Goal: Book appointment/travel/reservation

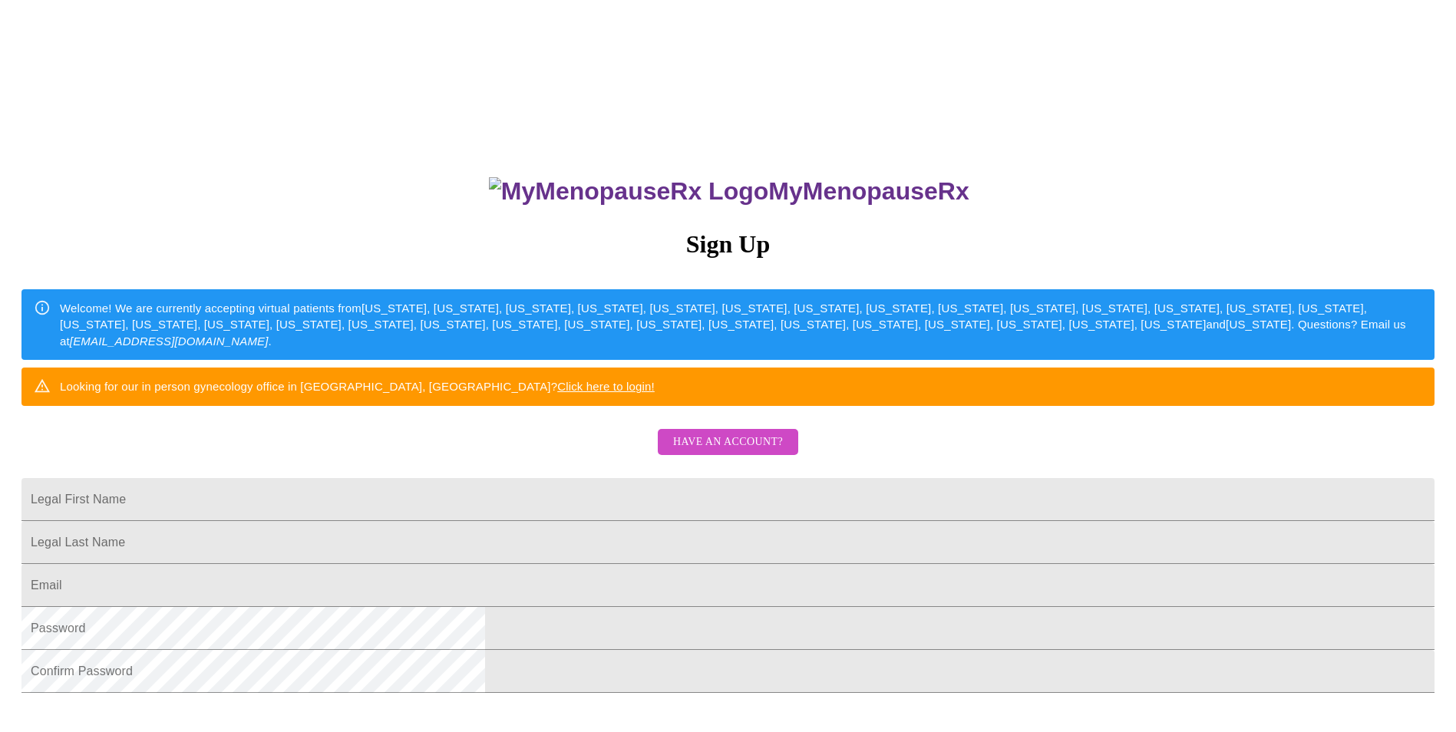
scroll to position [77, 0]
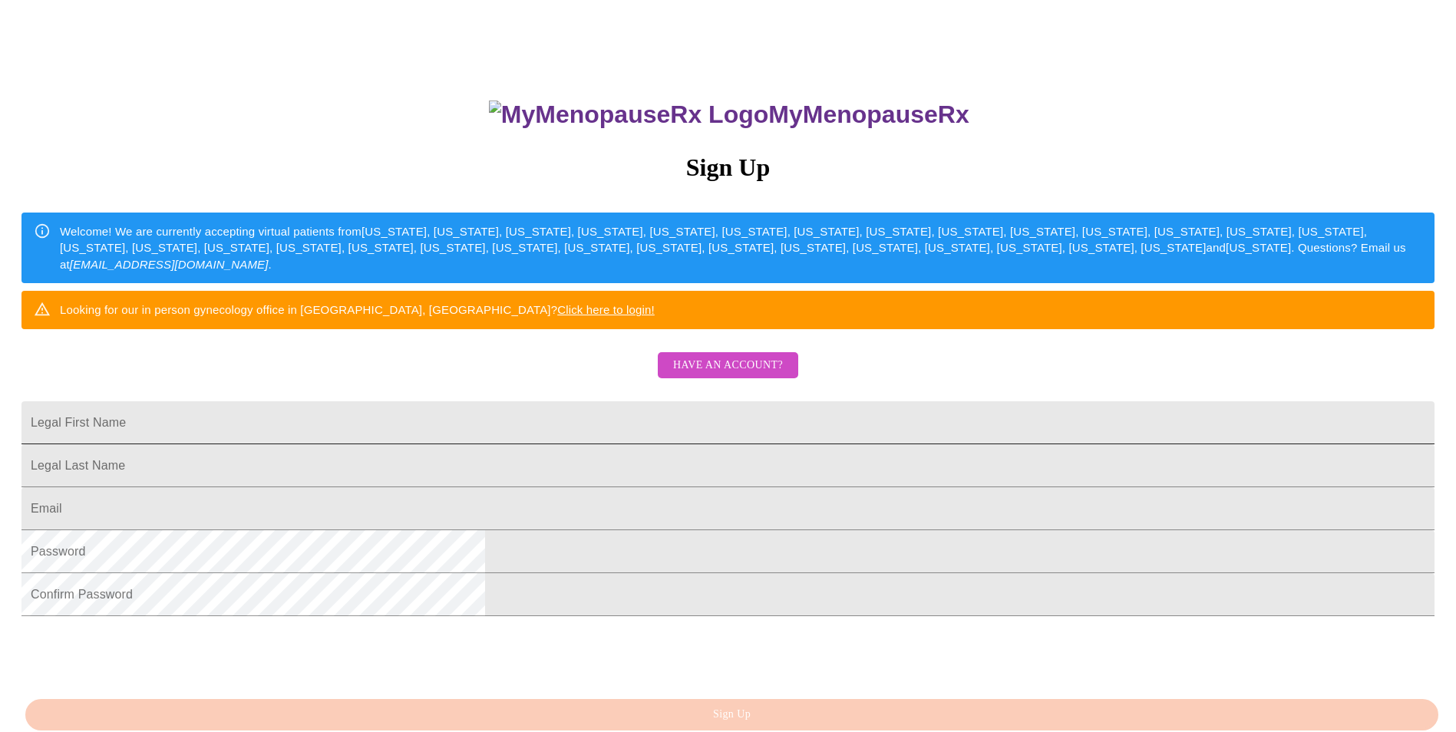
click at [562, 445] on input "Legal First Name" at bounding box center [727, 423] width 1413 height 43
type input "[PERSON_NAME]"
type input "bearty"
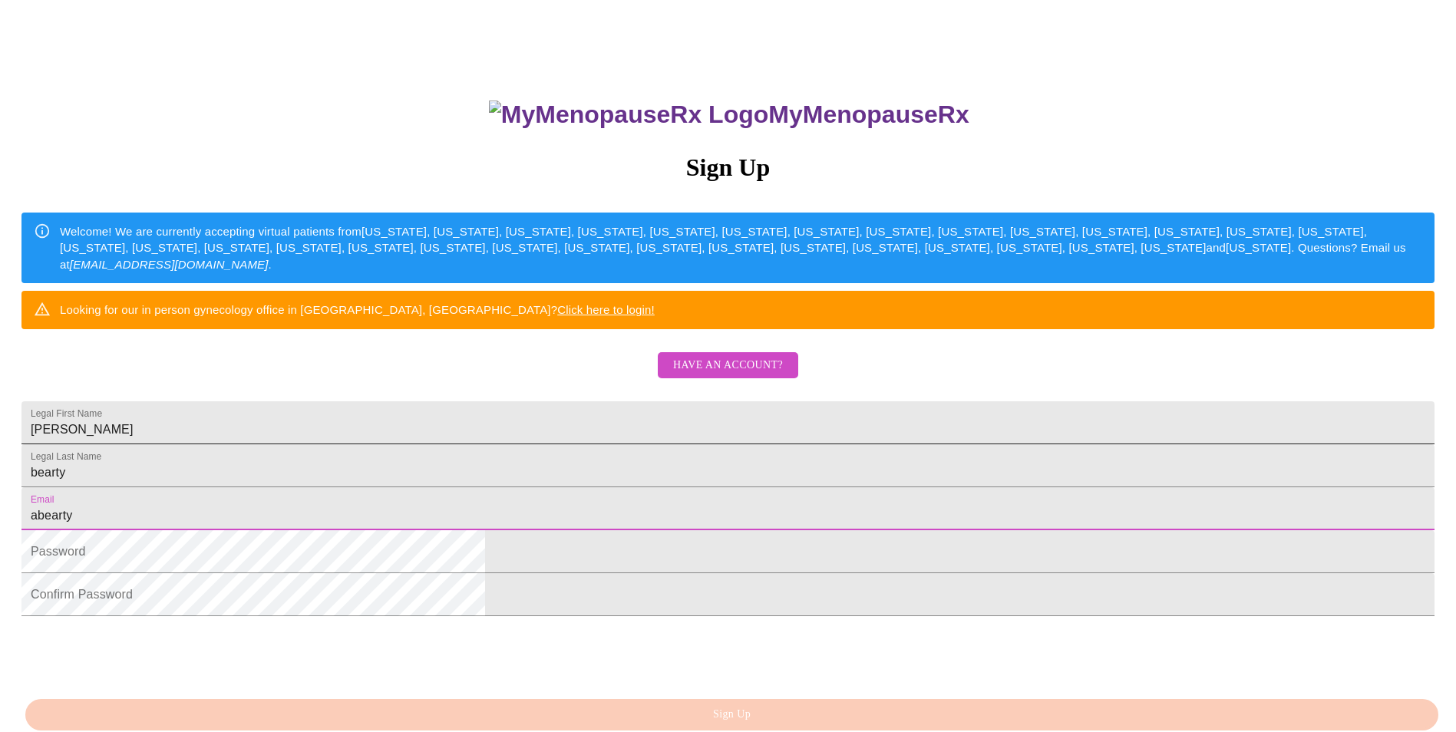
type input "[EMAIL_ADDRESS][DOMAIN_NAME]"
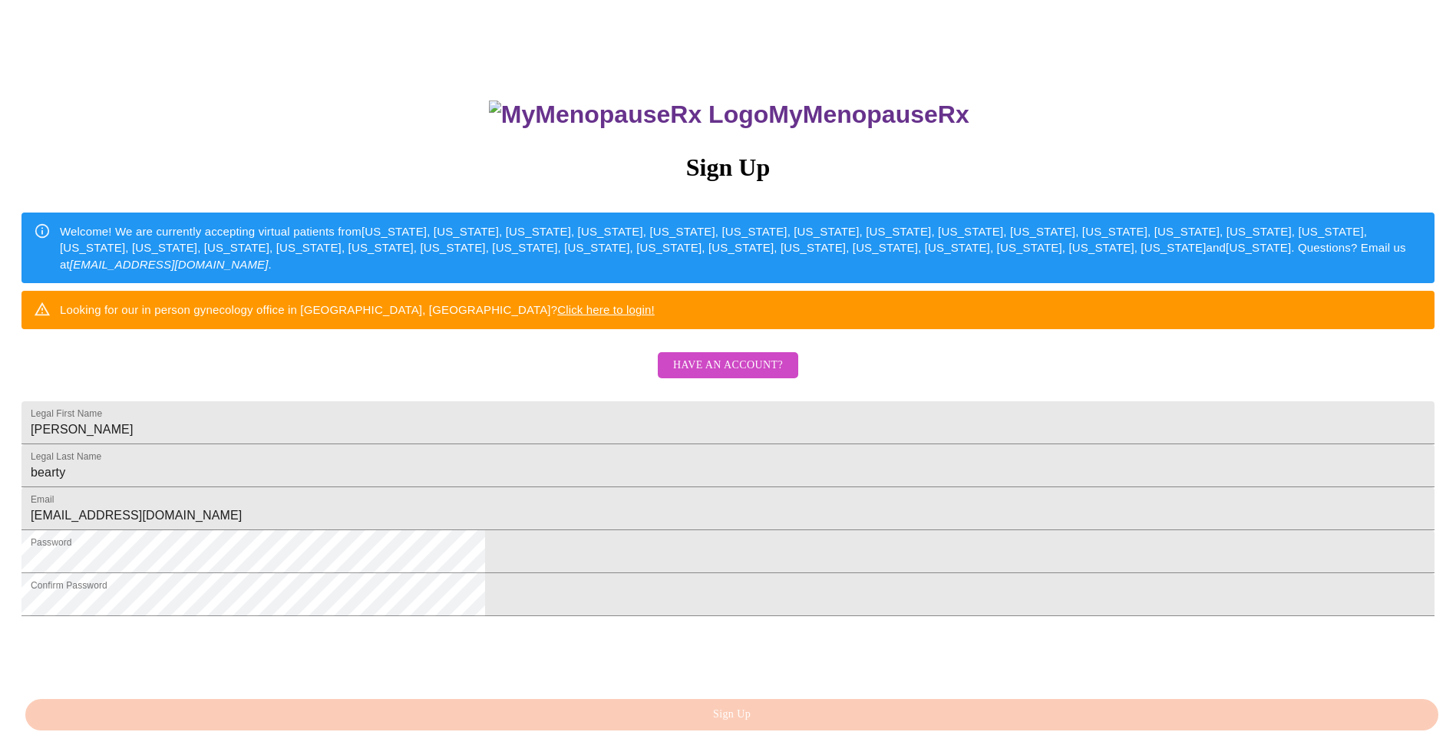
click at [466, 663] on div "MyMenopauseRx Sign Up Welcome! We are currently accepting virtual patients from…" at bounding box center [728, 368] width 1444 height 879
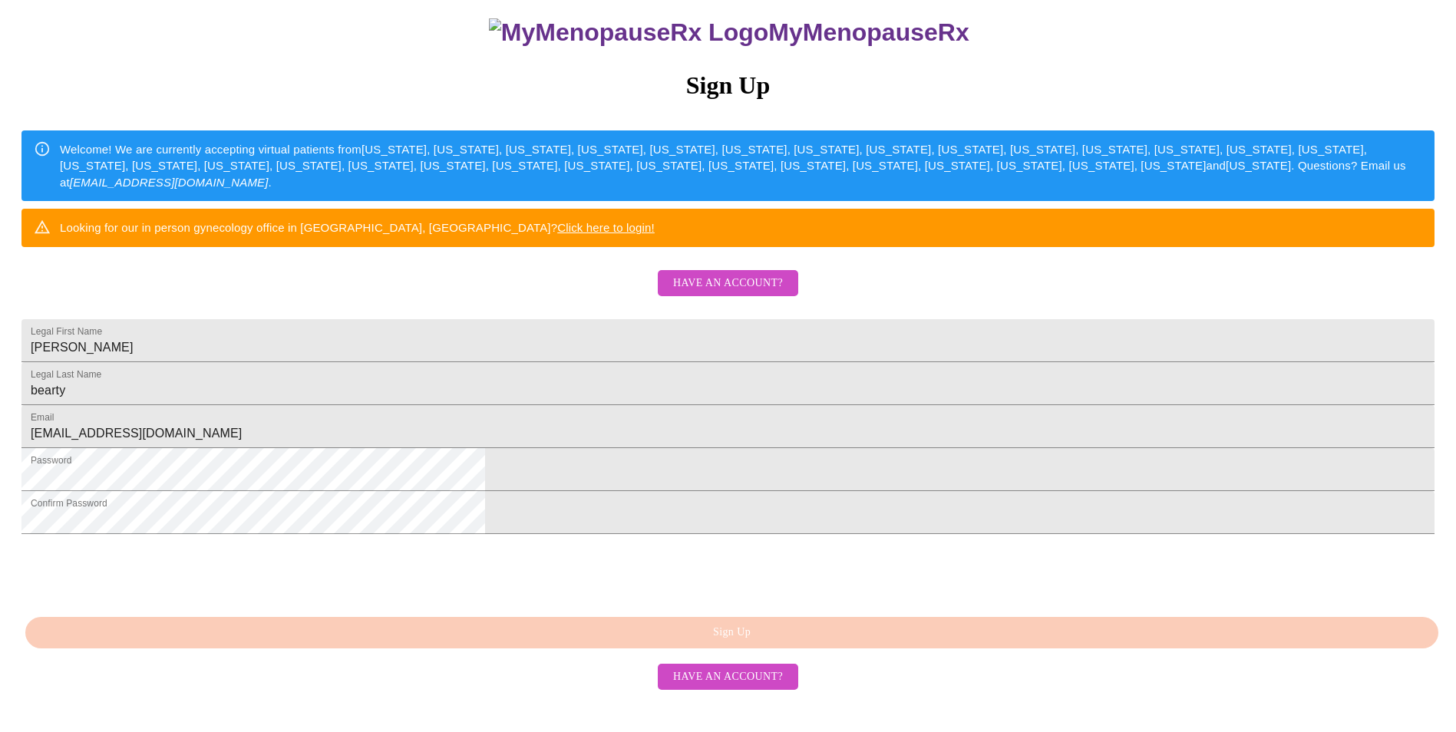
scroll to position [230, 0]
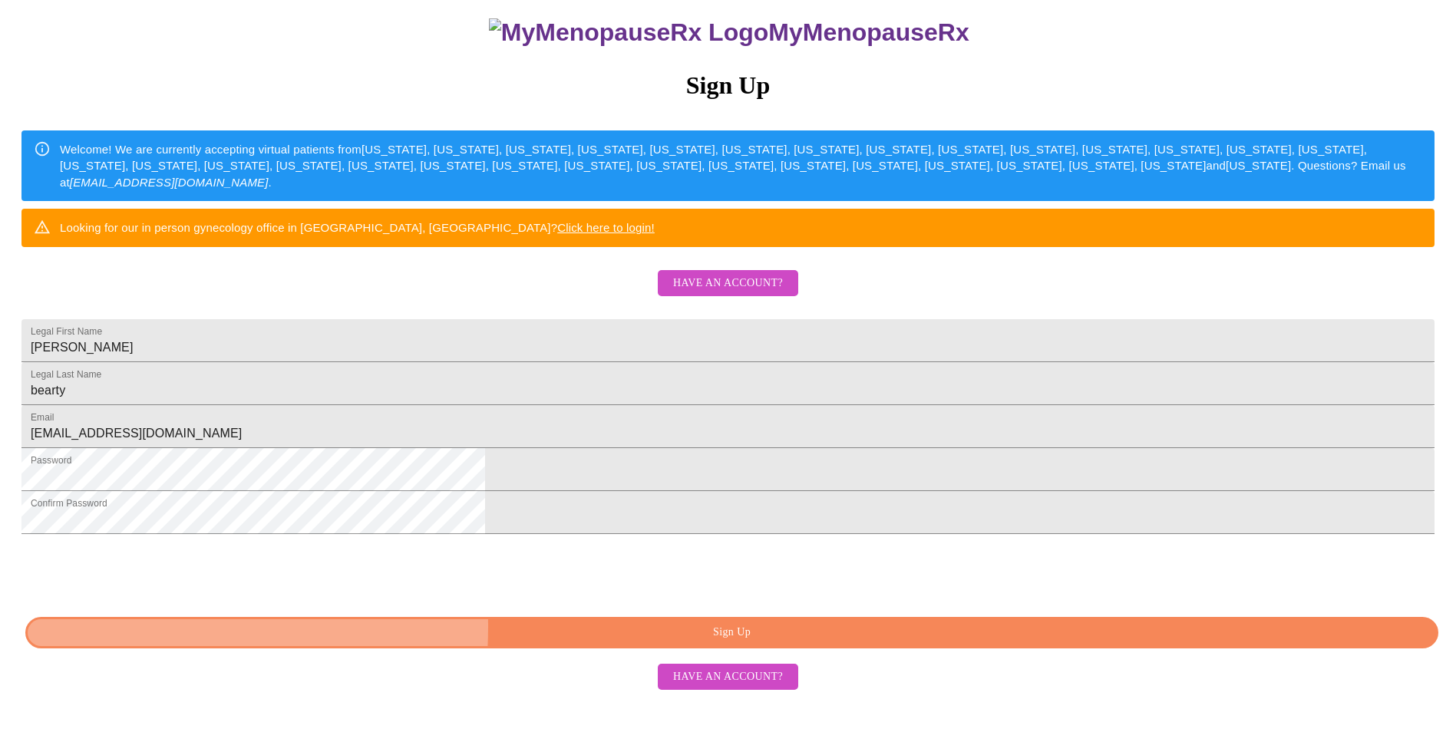
click at [557, 643] on span "Sign Up" at bounding box center [732, 632] width 1378 height 19
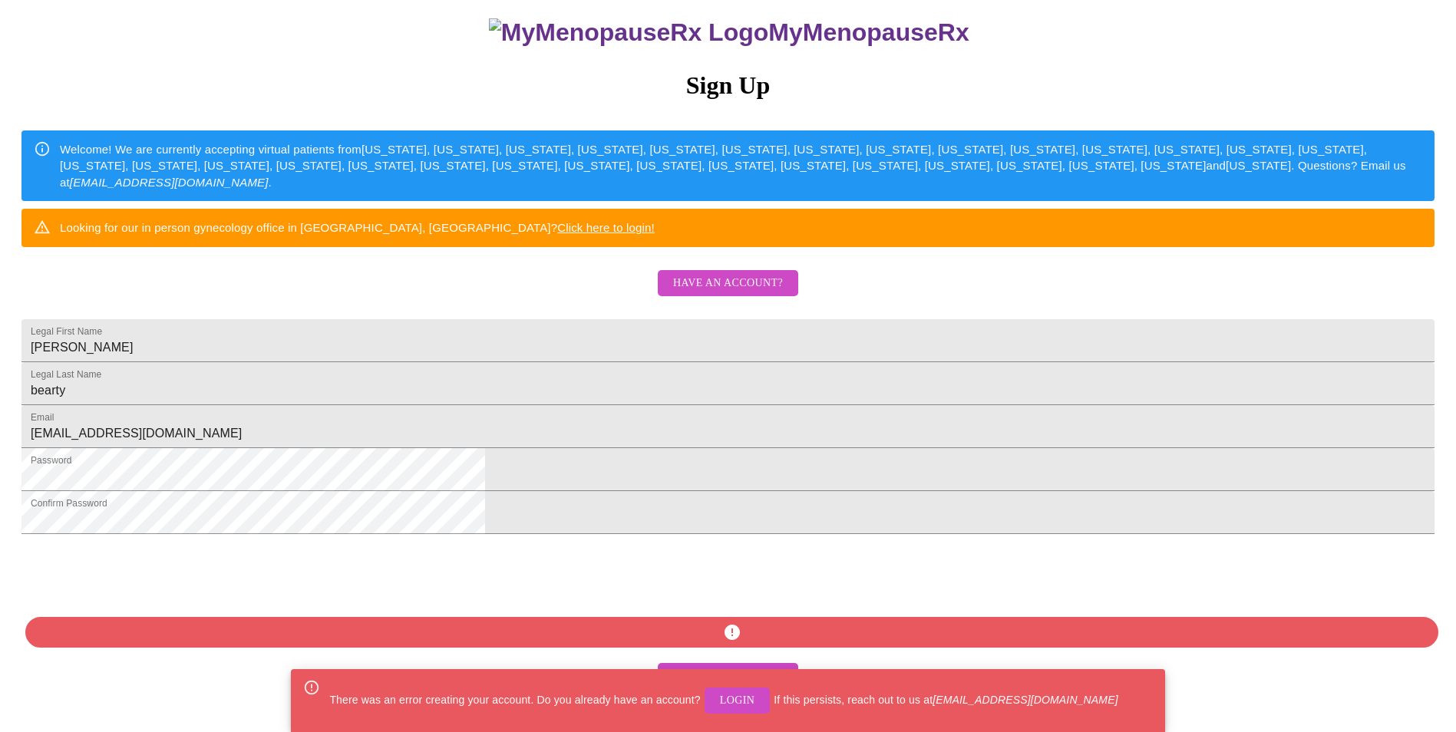
scroll to position [243, 0]
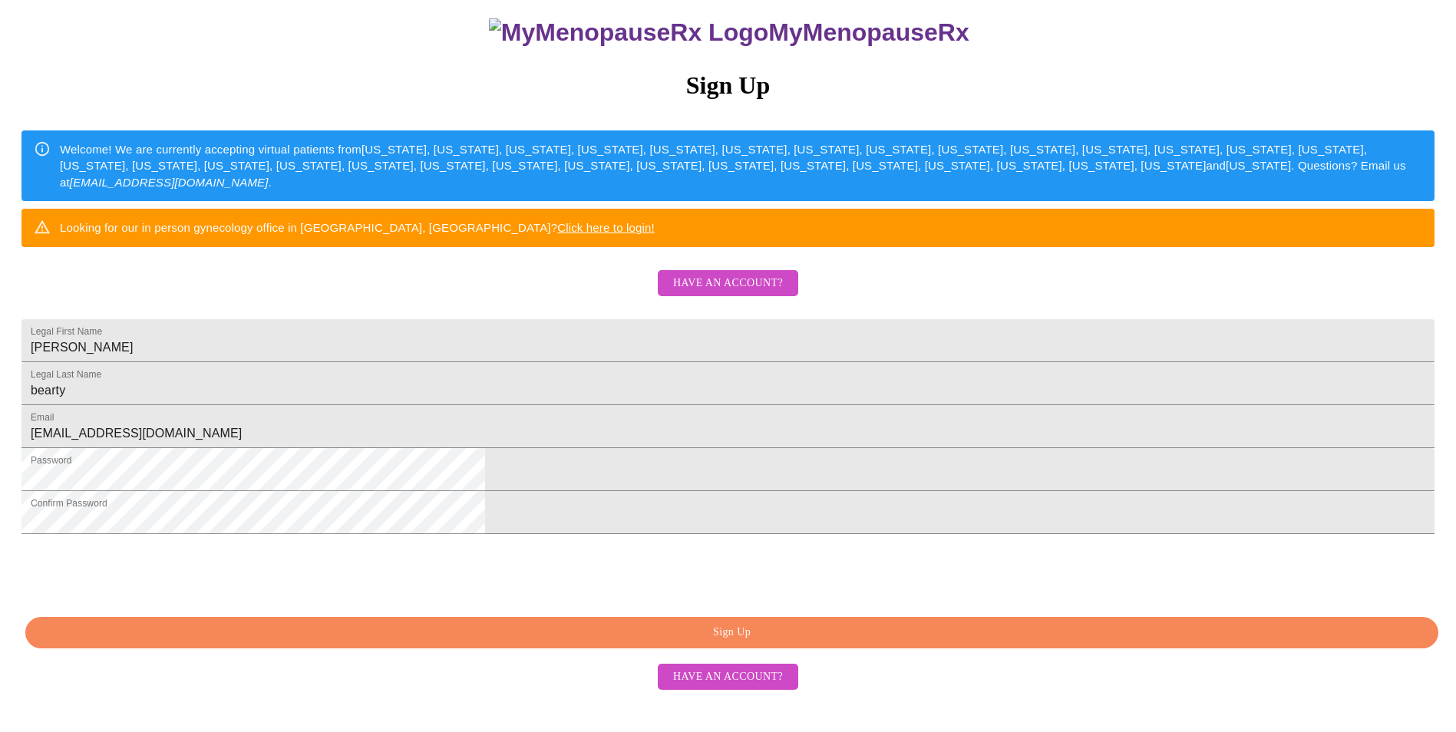
click at [735, 687] on span "Have an account?" at bounding box center [728, 677] width 110 height 19
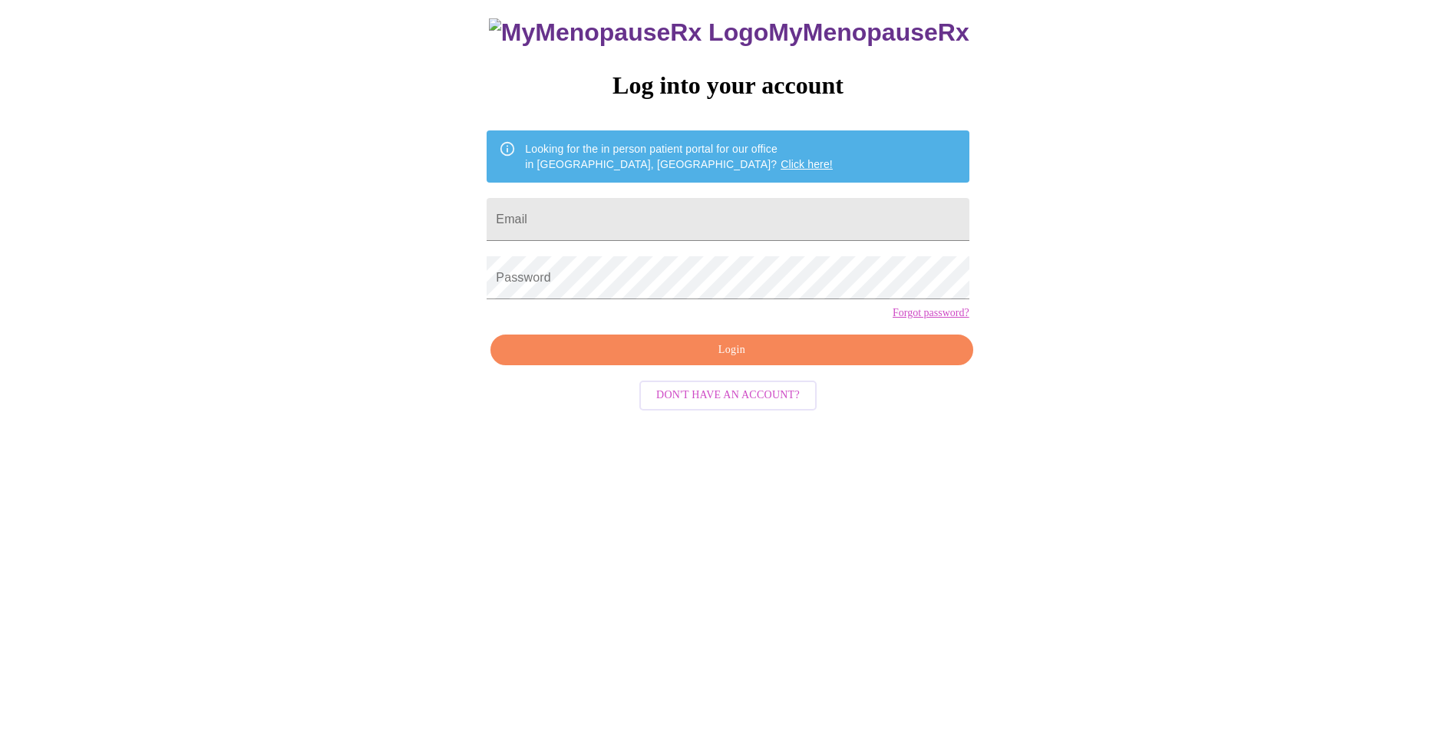
scroll to position [15, 0]
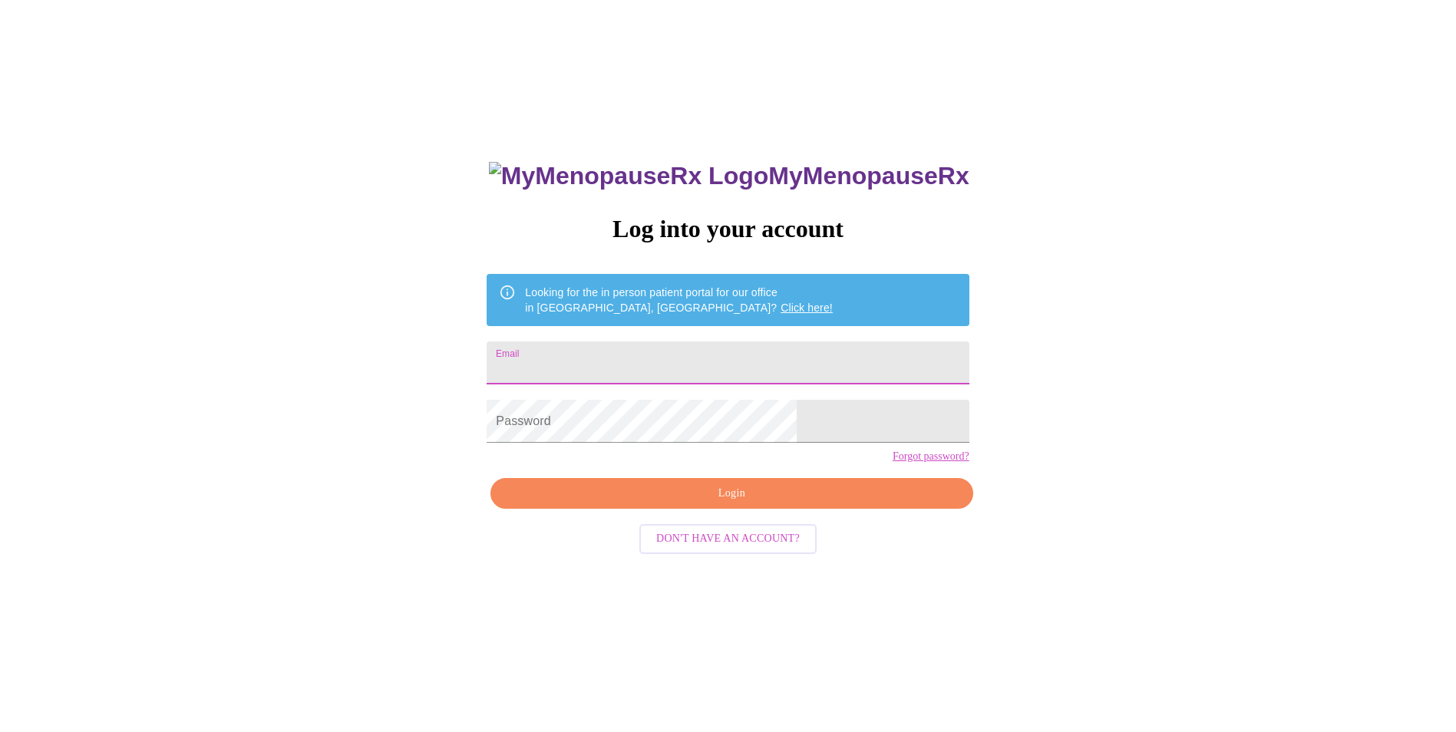
click at [656, 350] on input "Email" at bounding box center [728, 363] width 482 height 43
type input "[EMAIL_ADDRESS][DOMAIN_NAME]"
click at [684, 504] on span "Login" at bounding box center [731, 493] width 447 height 19
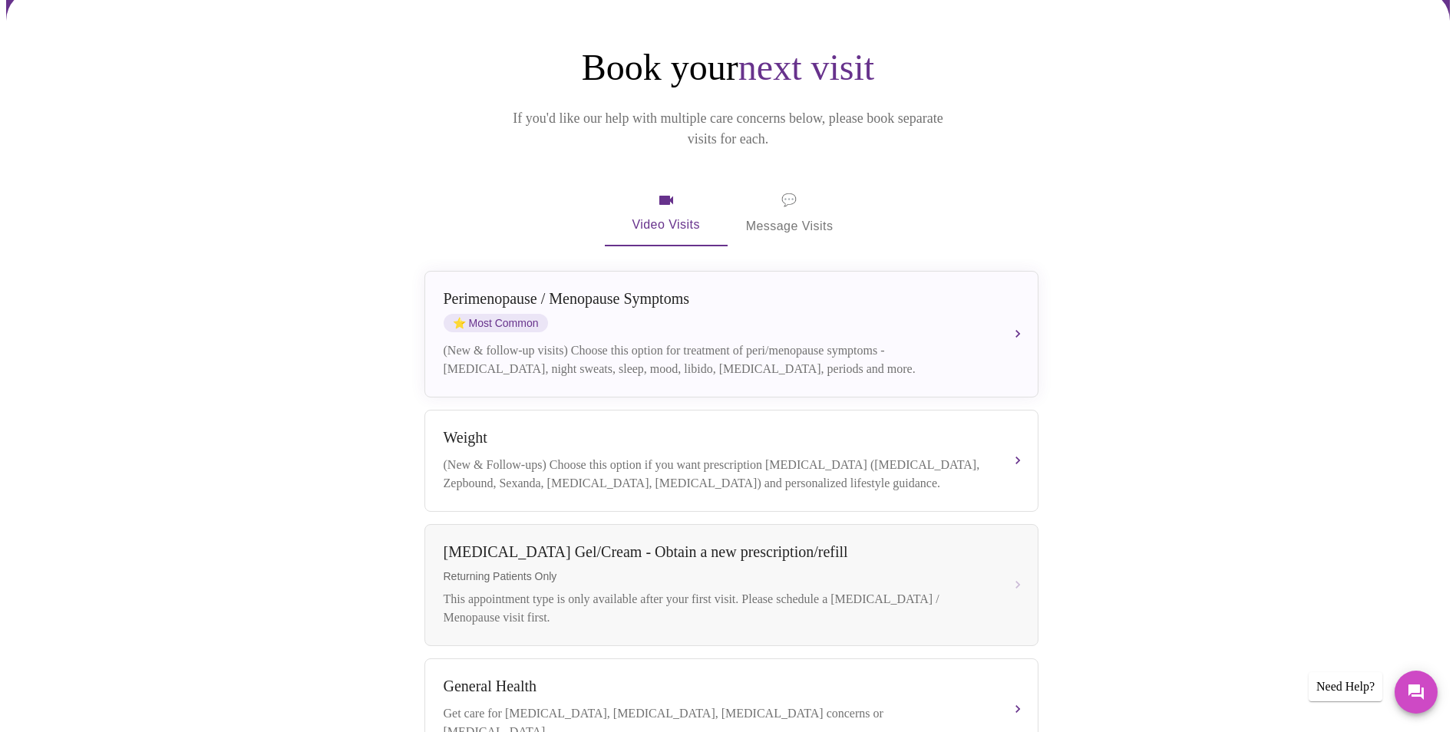
scroll to position [137, 0]
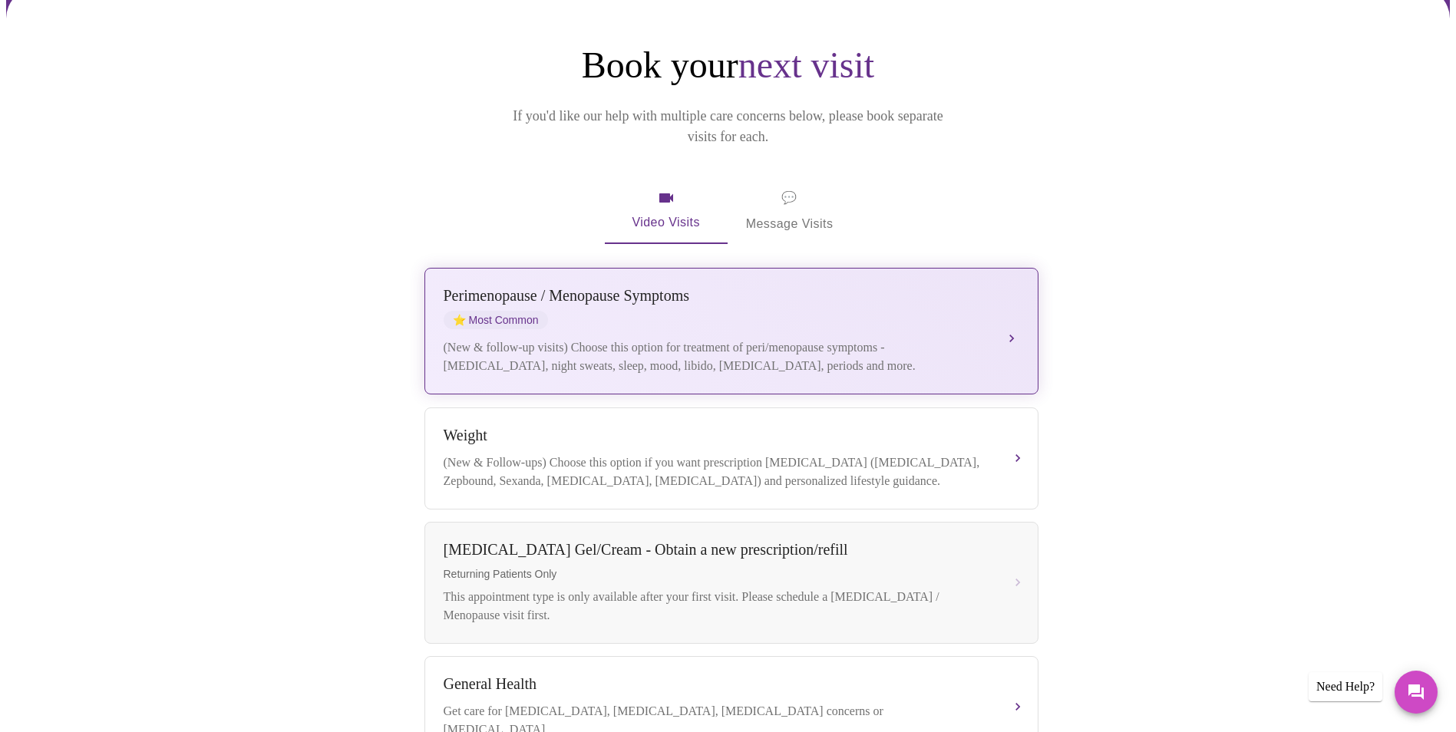
click at [877, 339] on div "(New & follow-up visits) Choose this option for treatment of peri/menopause sym…" at bounding box center [716, 357] width 545 height 37
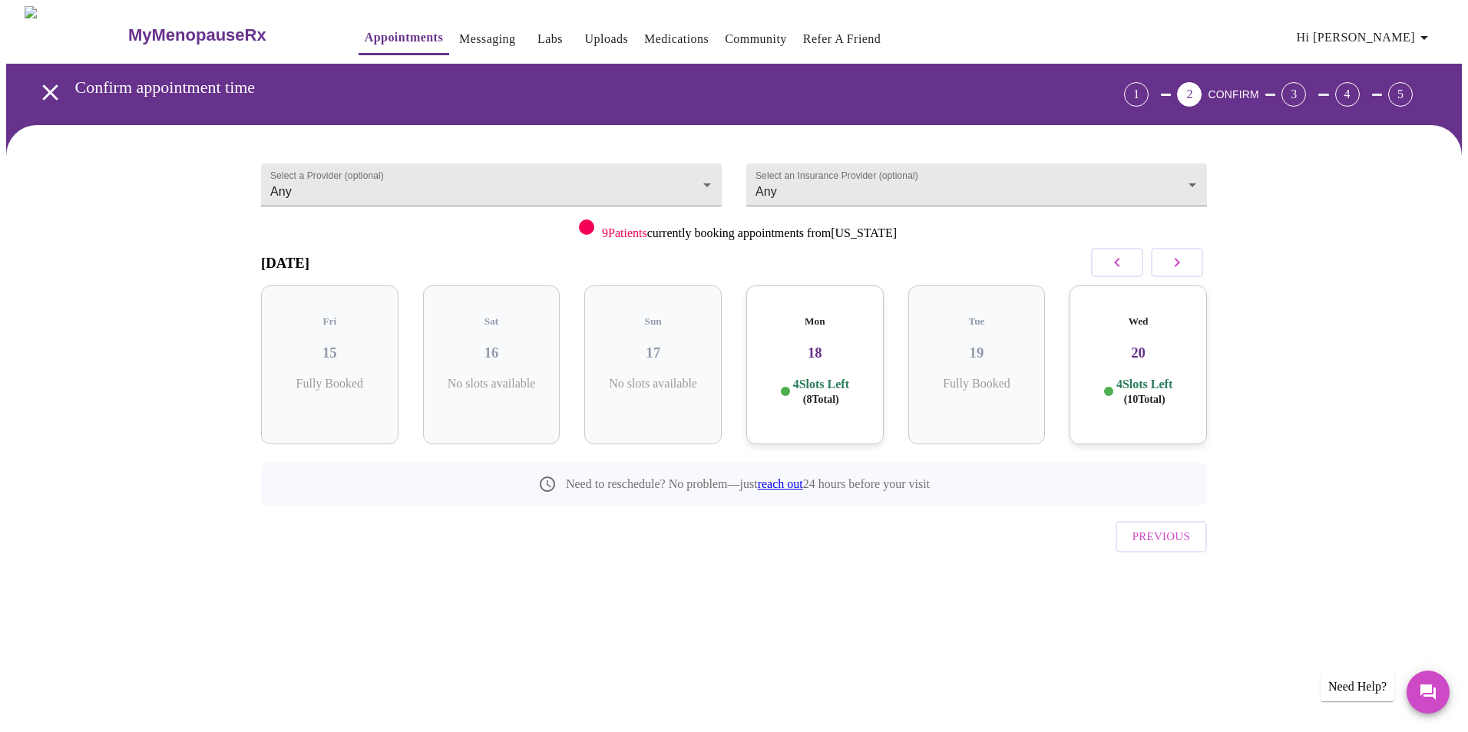
click at [842, 385] on p "4 Slots Left ( 8 Total)" at bounding box center [821, 392] width 56 height 30
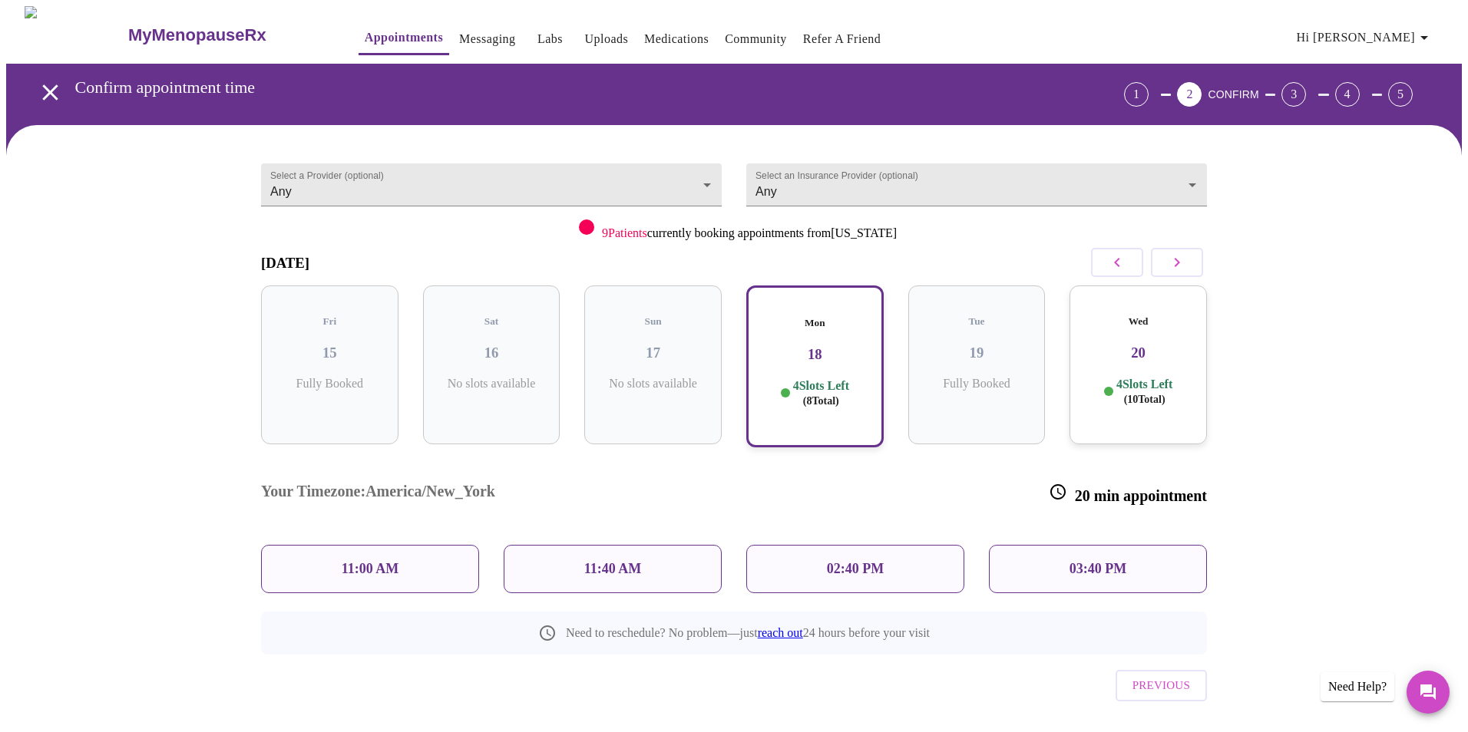
click at [1175, 264] on icon "button" at bounding box center [1177, 262] width 18 height 18
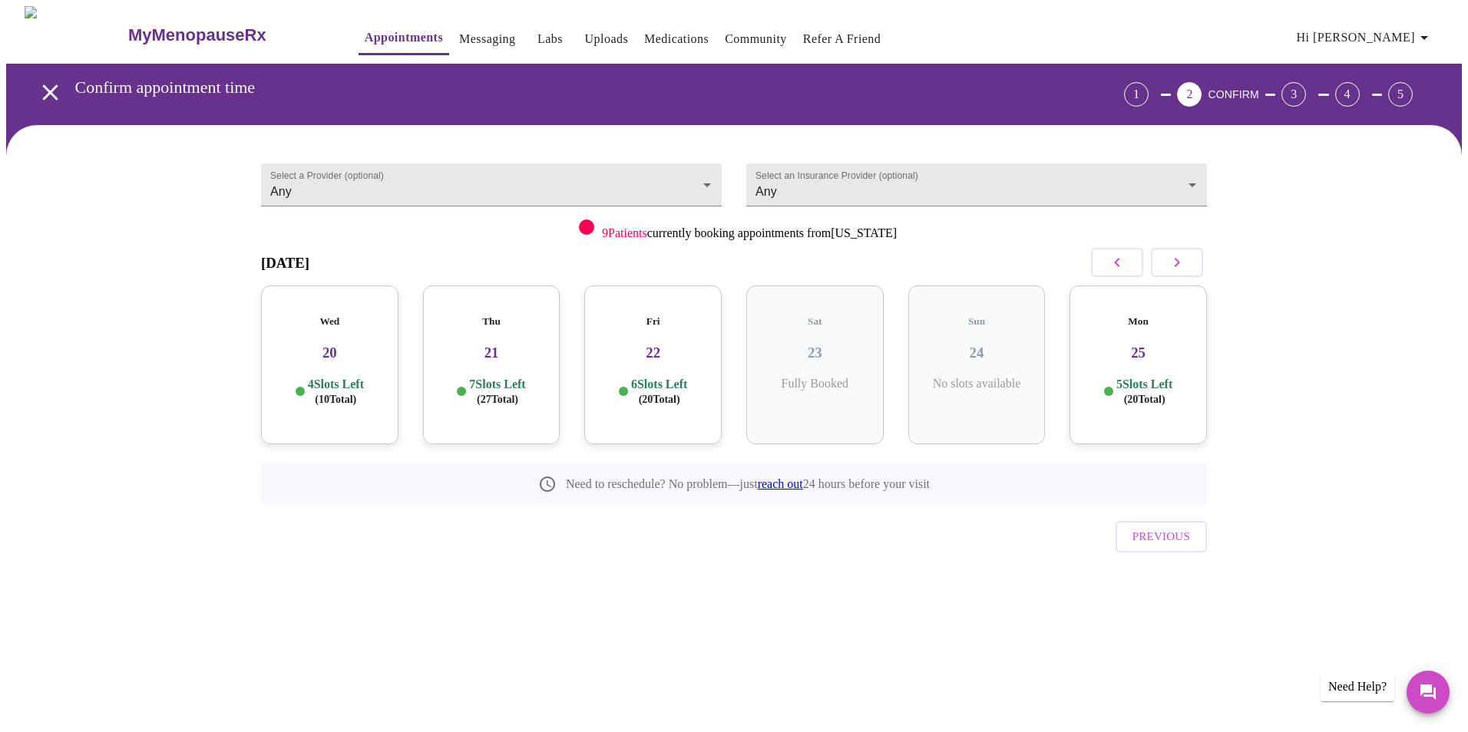
click at [342, 394] on span "( 10 Total)" at bounding box center [335, 400] width 41 height 12
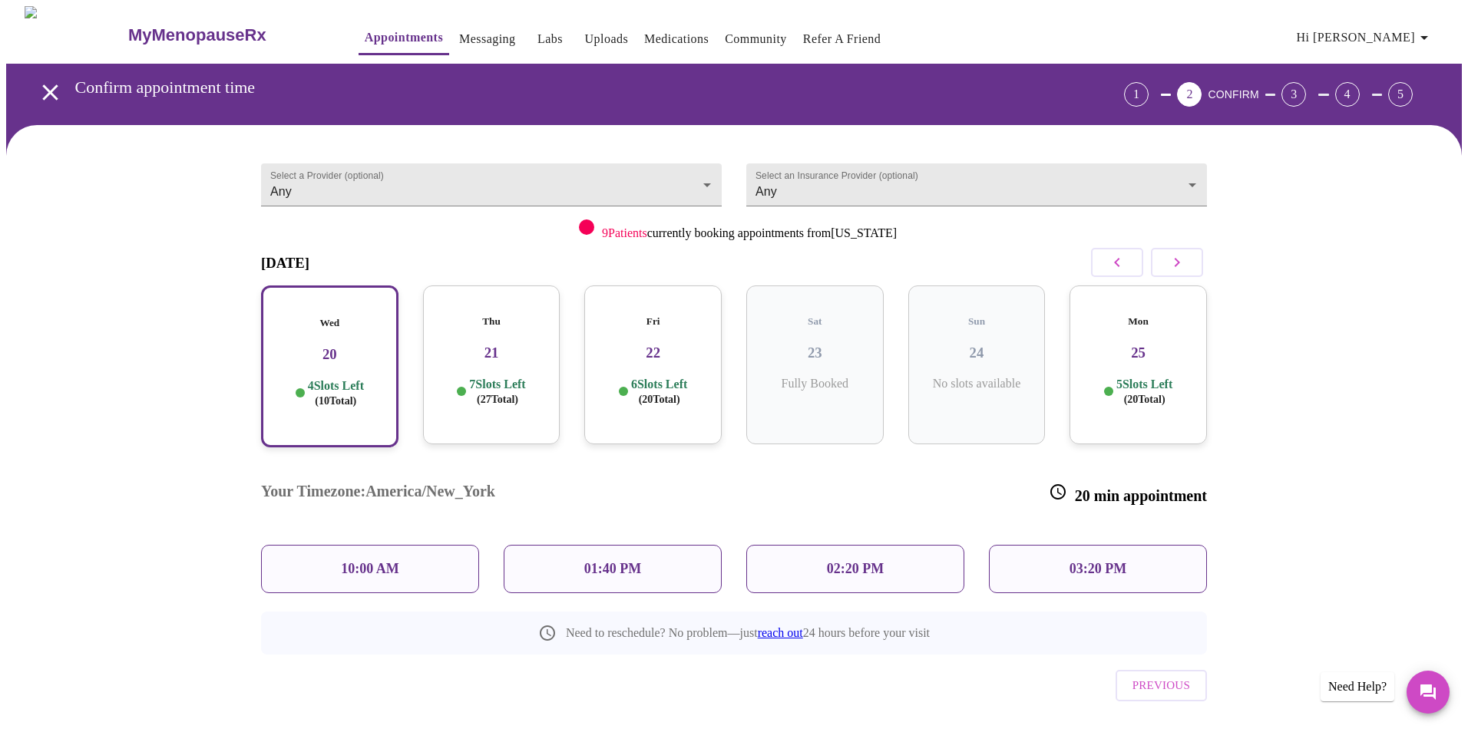
click at [399, 545] on div "10:00 AM" at bounding box center [370, 569] width 218 height 48
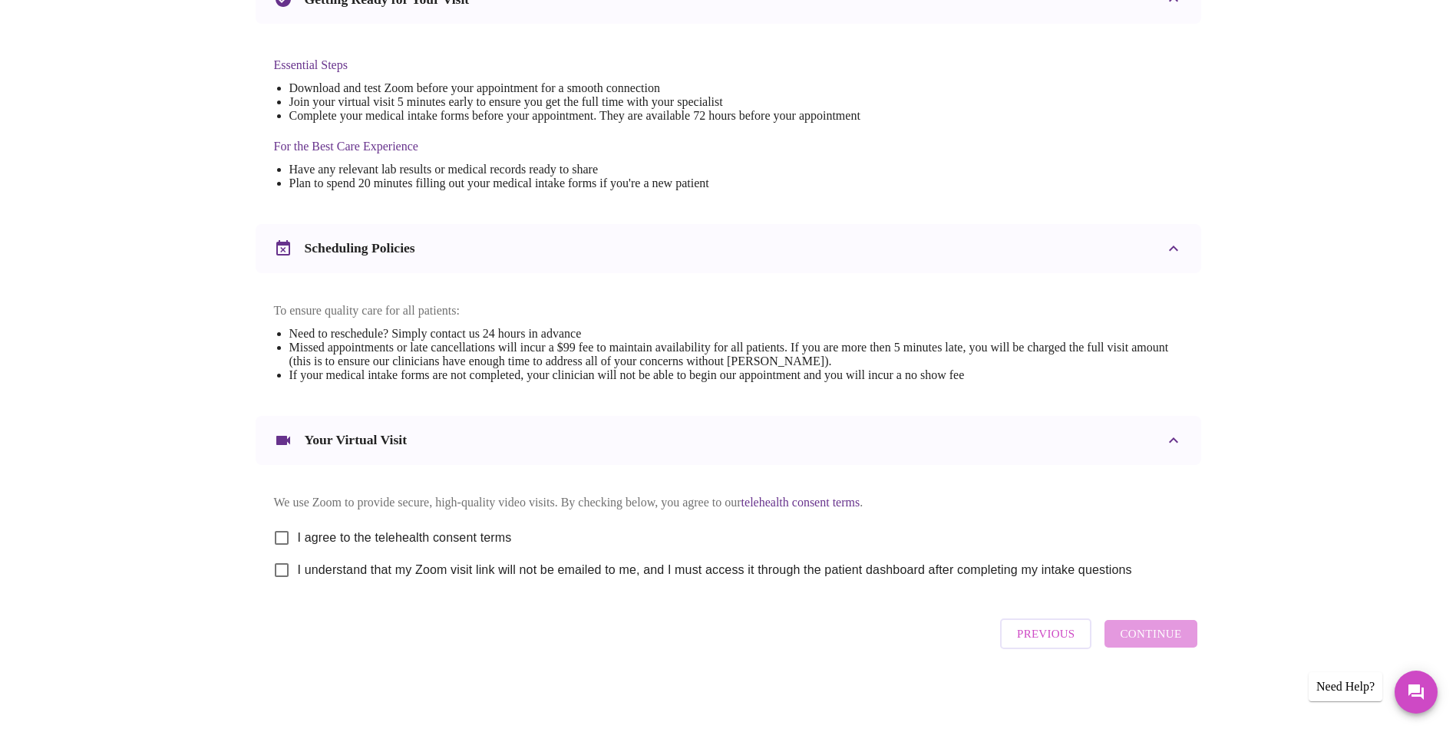
scroll to position [381, 0]
click at [275, 528] on input "I agree to the telehealth consent terms" at bounding box center [282, 538] width 32 height 32
checkbox input "true"
click at [279, 577] on input "I understand that my Zoom visit link will not be emailed to me, and I must acce…" at bounding box center [282, 570] width 32 height 32
checkbox input "true"
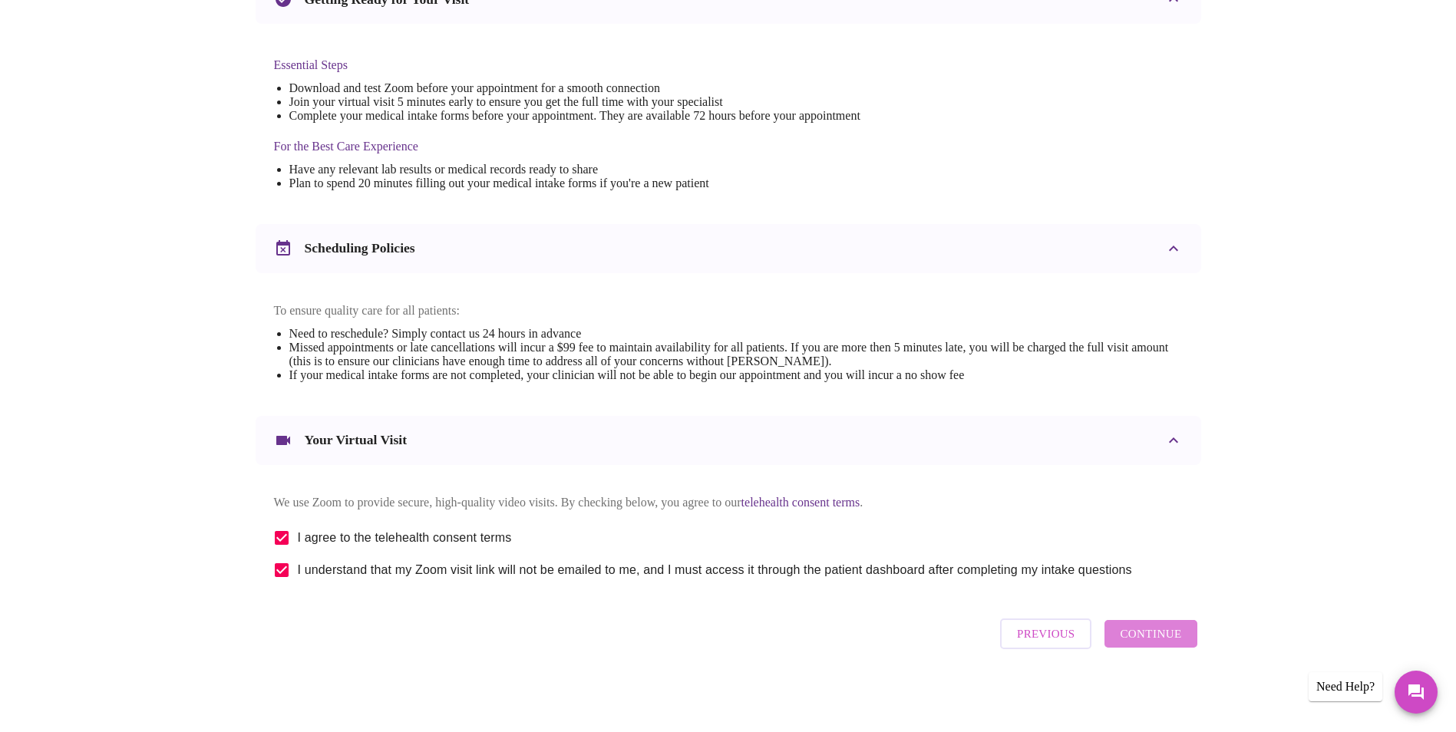
click at [1164, 643] on span "Continue" at bounding box center [1150, 634] width 61 height 20
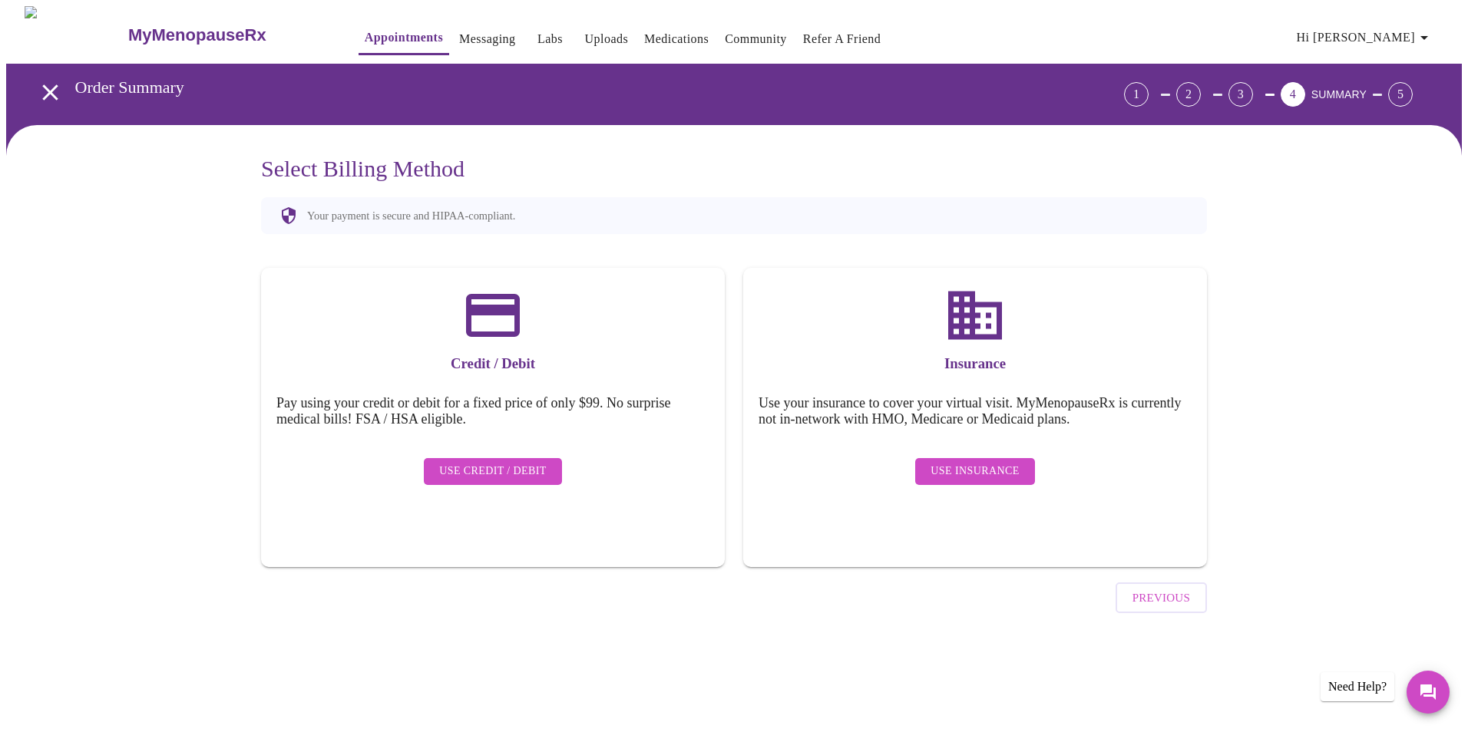
click at [954, 462] on span "Use Insurance" at bounding box center [975, 471] width 88 height 19
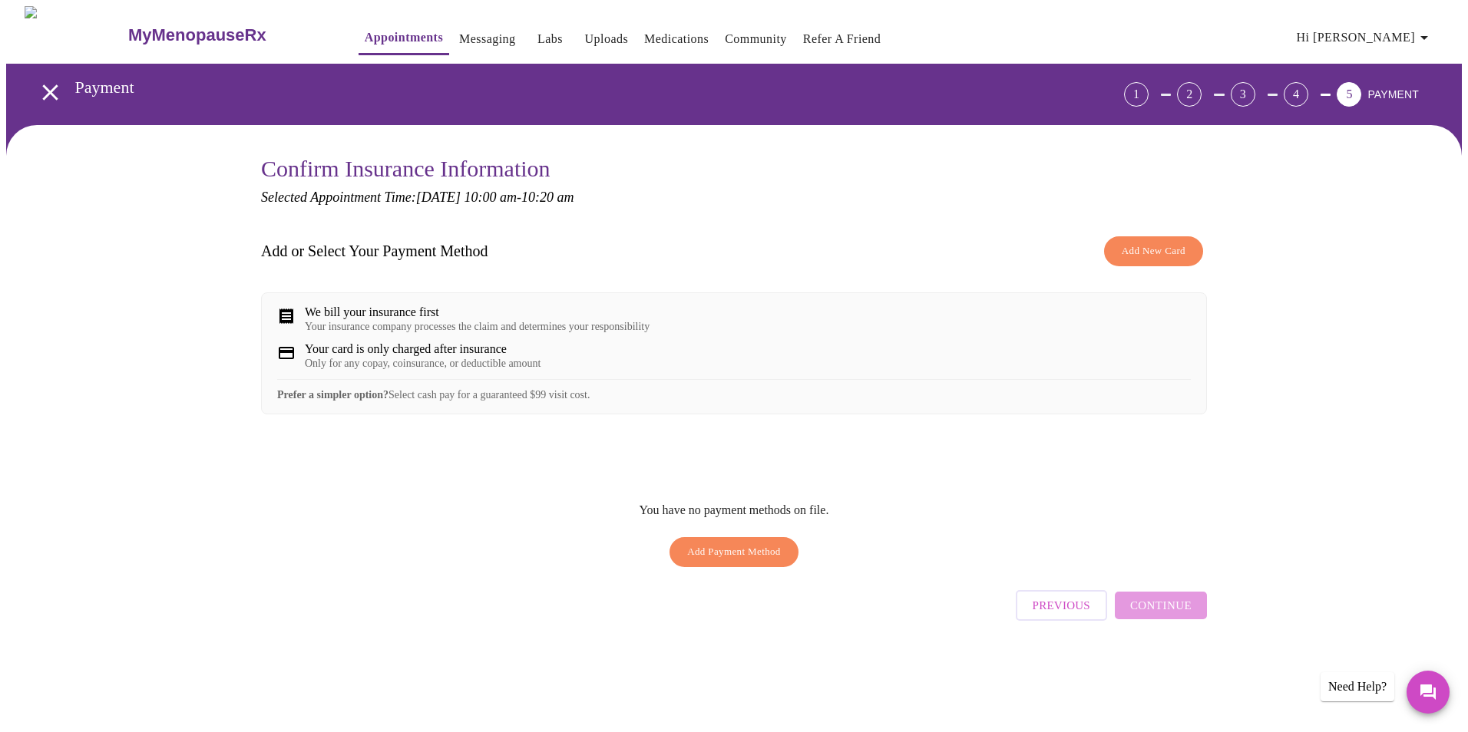
click at [1154, 253] on span "Add New Card" at bounding box center [1154, 252] width 64 height 18
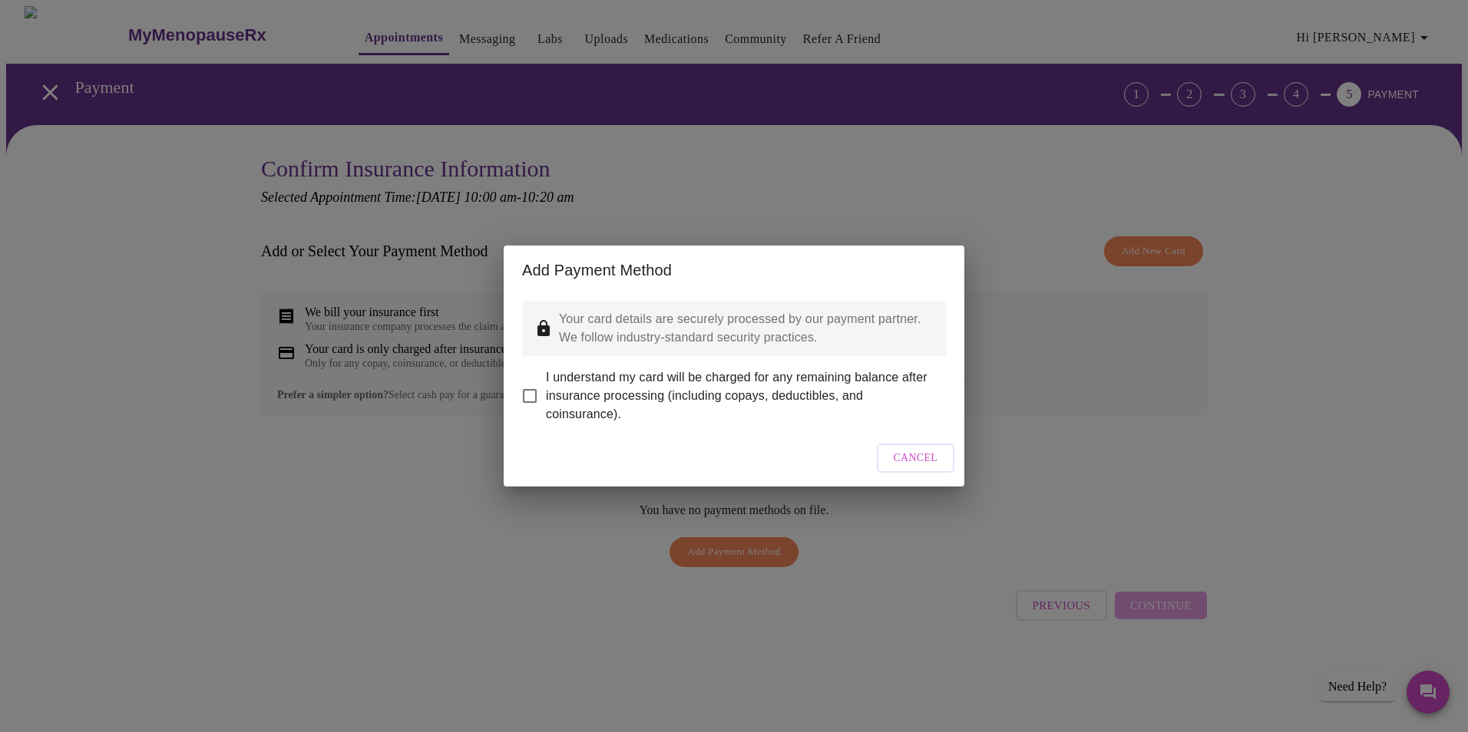
click at [534, 388] on input "I understand my card will be charged for any remaining balance after insurance …" at bounding box center [530, 396] width 32 height 32
checkbox input "true"
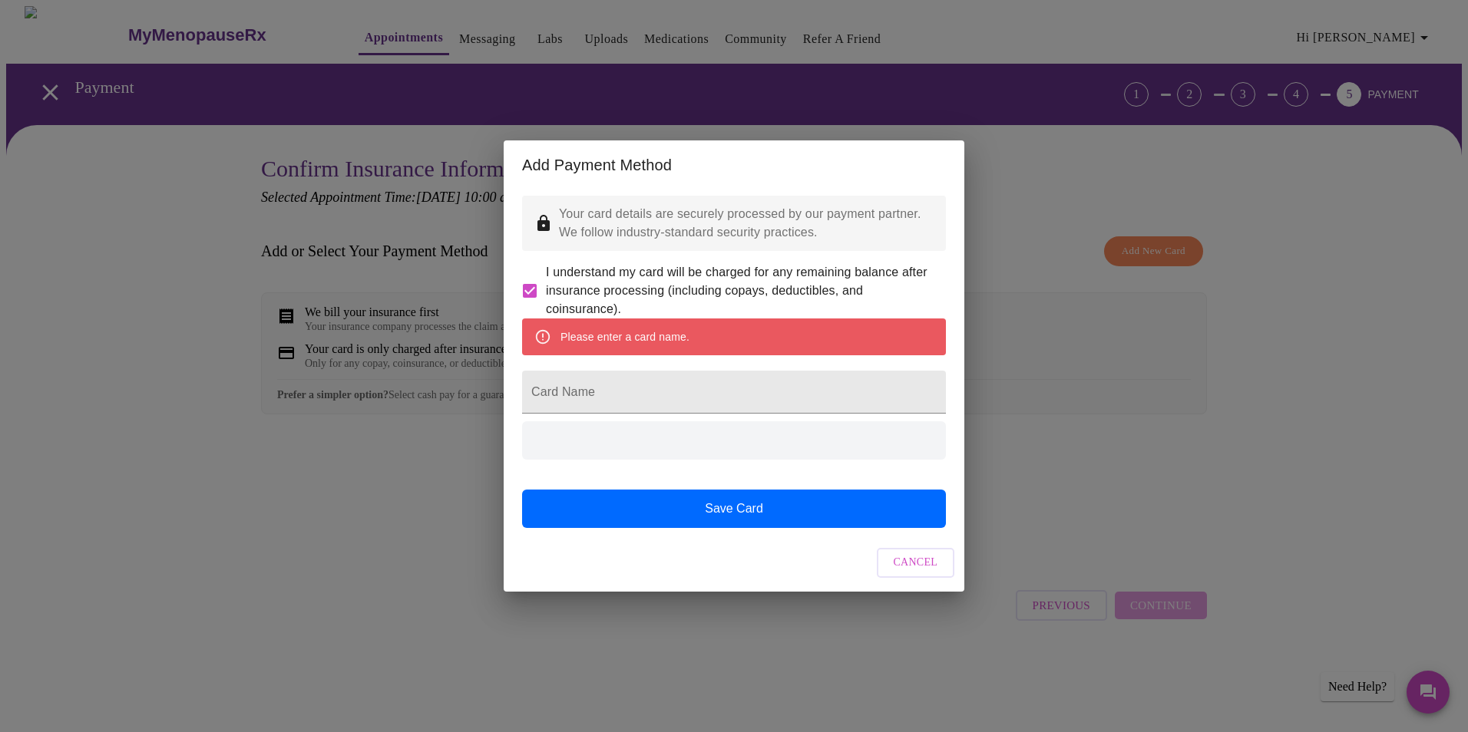
click at [663, 338] on div "Please enter a card name." at bounding box center [624, 337] width 129 height 28
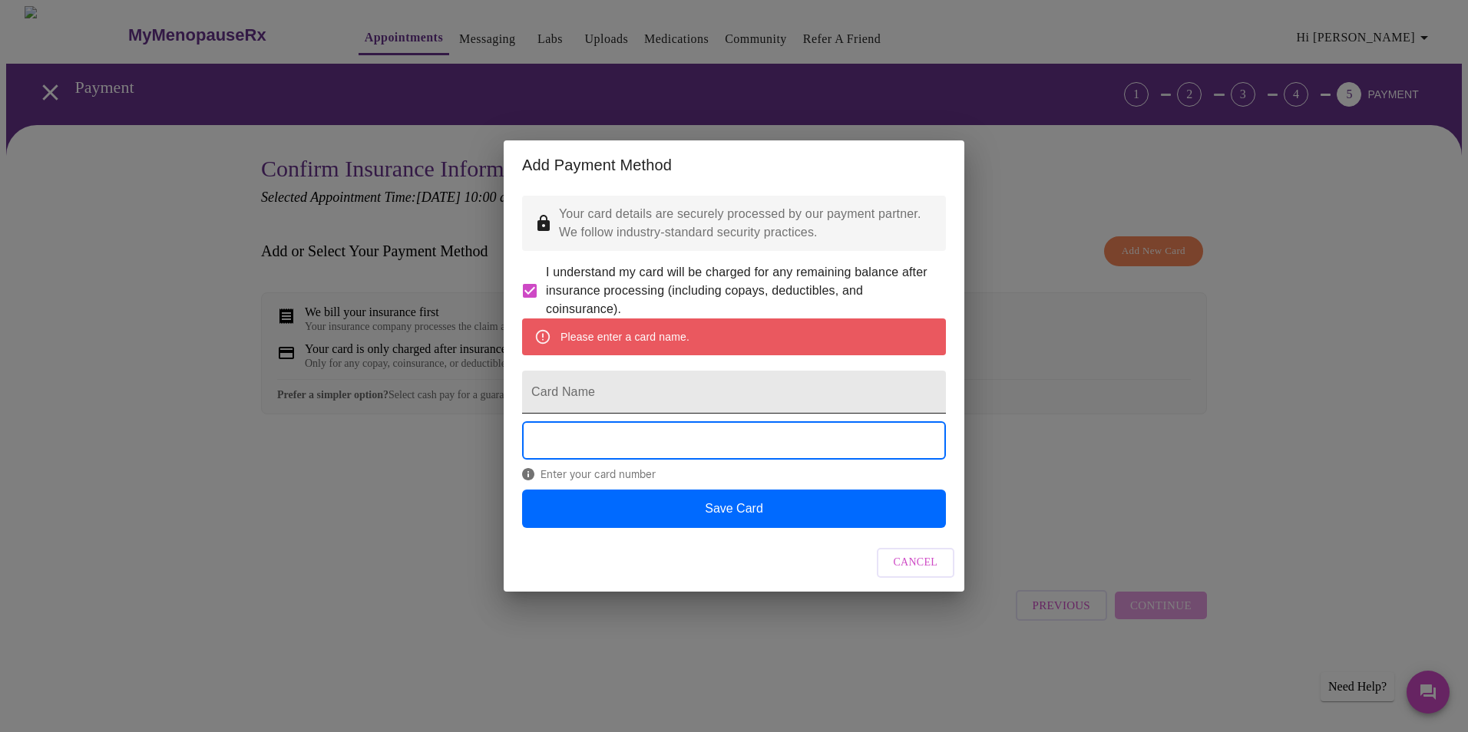
click at [581, 388] on input "Card Name" at bounding box center [734, 392] width 424 height 43
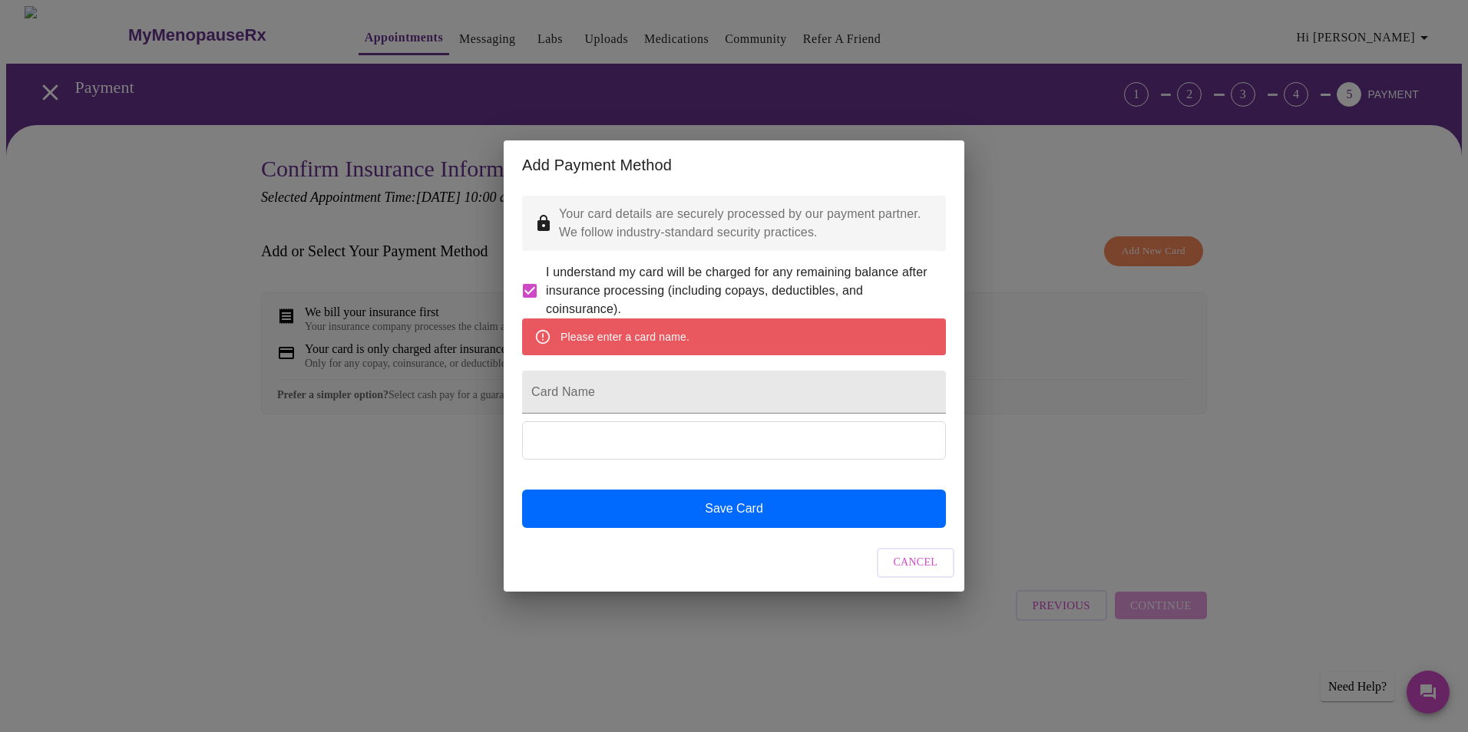
click at [611, 342] on div "Please enter a card name." at bounding box center [624, 337] width 129 height 28
click at [591, 394] on input "Card Name" at bounding box center [734, 392] width 424 height 43
click at [924, 573] on span "Cancel" at bounding box center [916, 563] width 45 height 19
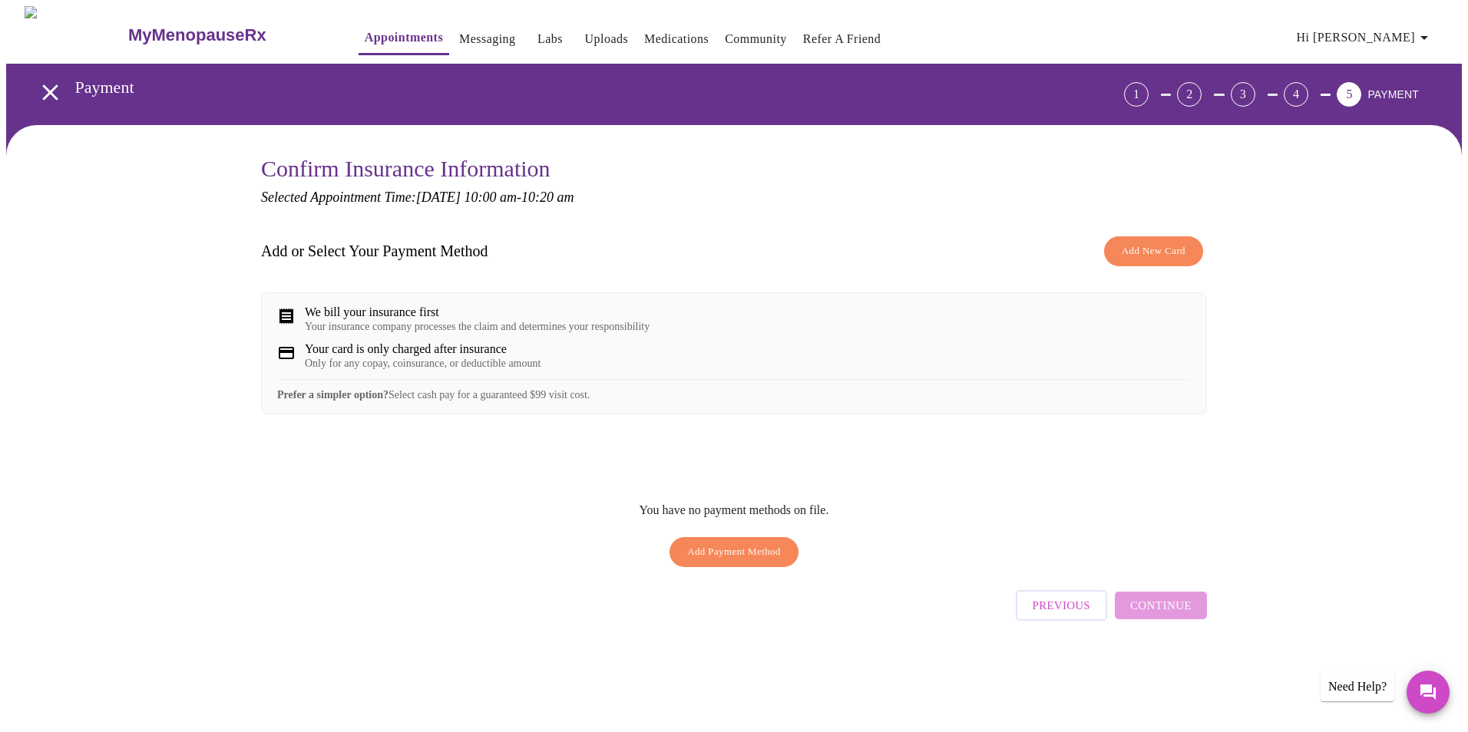
click at [464, 35] on link "Messaging" at bounding box center [487, 38] width 56 height 21
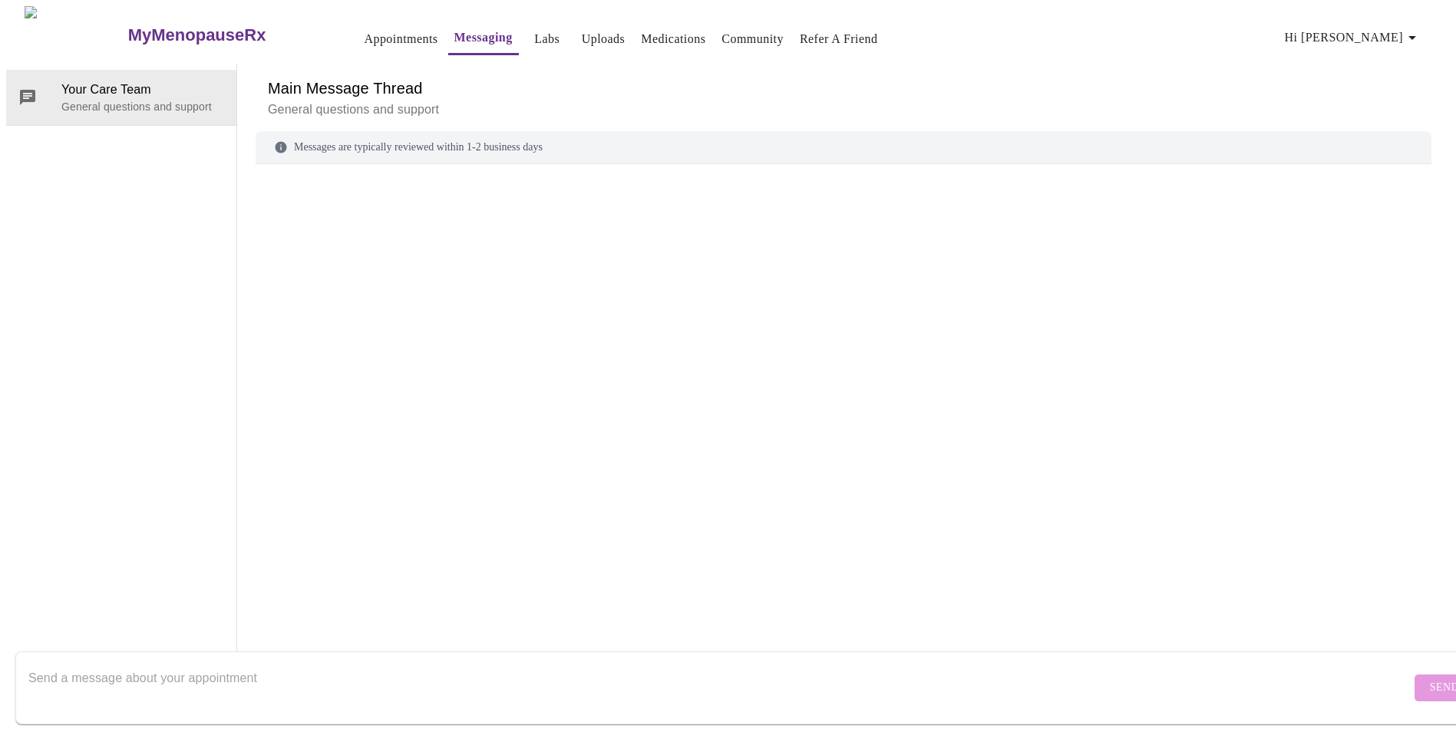
scroll to position [58, 0]
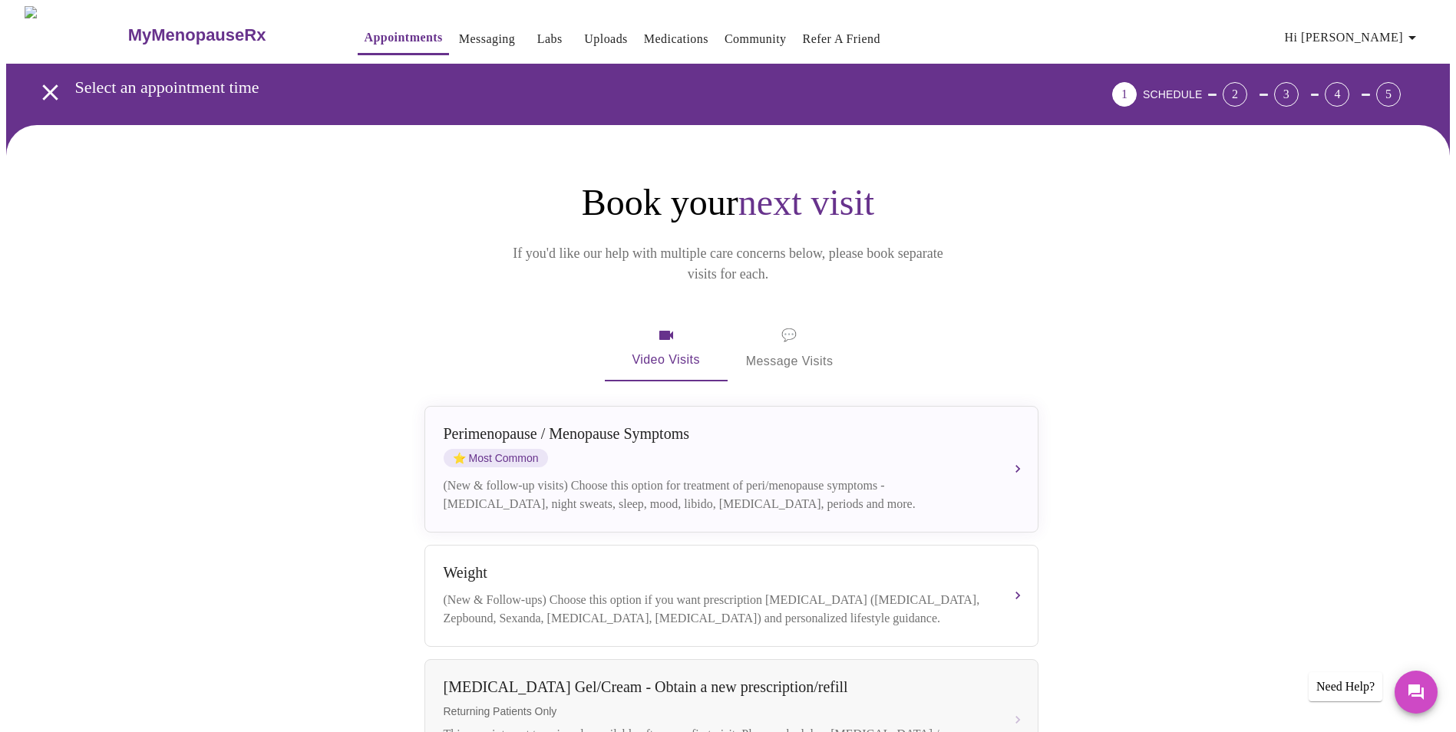
click at [644, 35] on link "Medications" at bounding box center [676, 38] width 64 height 21
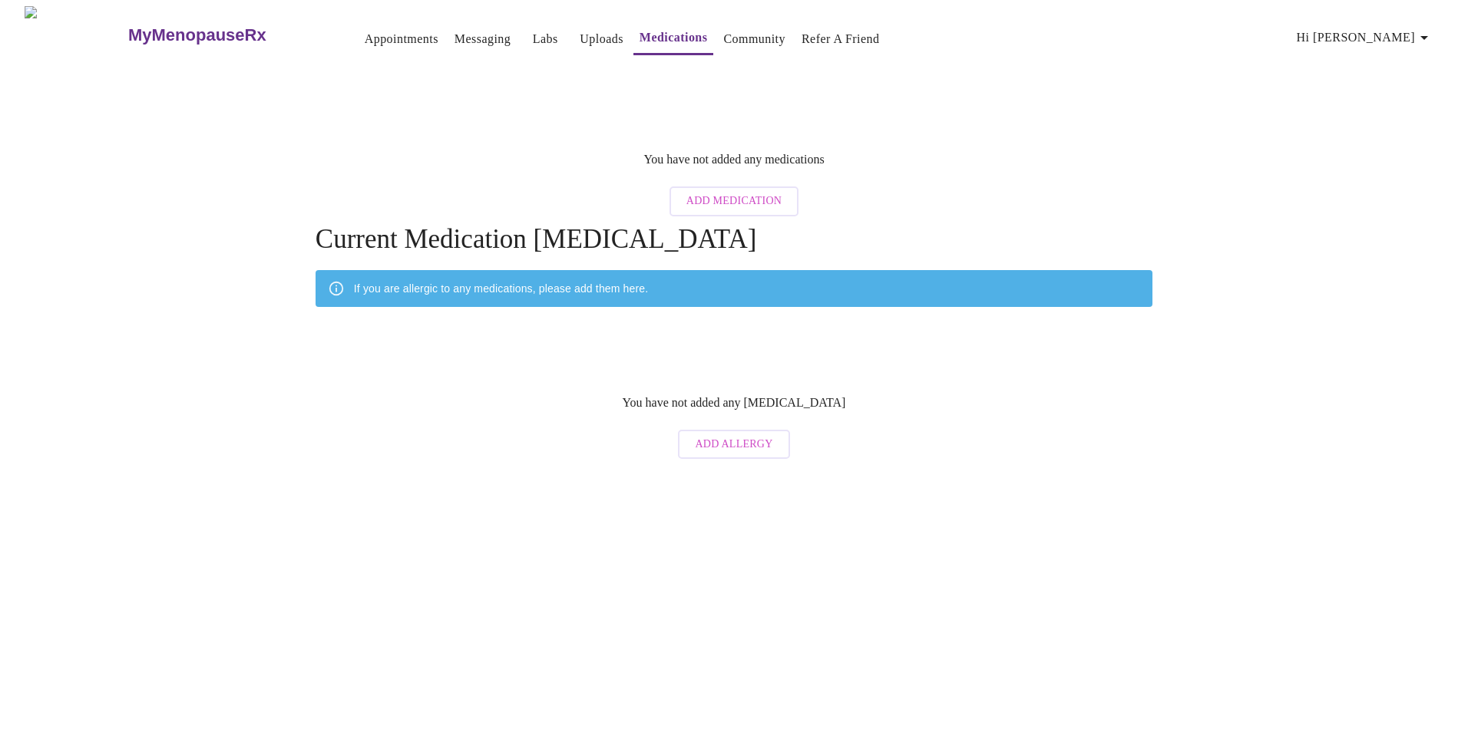
click at [728, 28] on link "Community" at bounding box center [754, 38] width 62 height 21
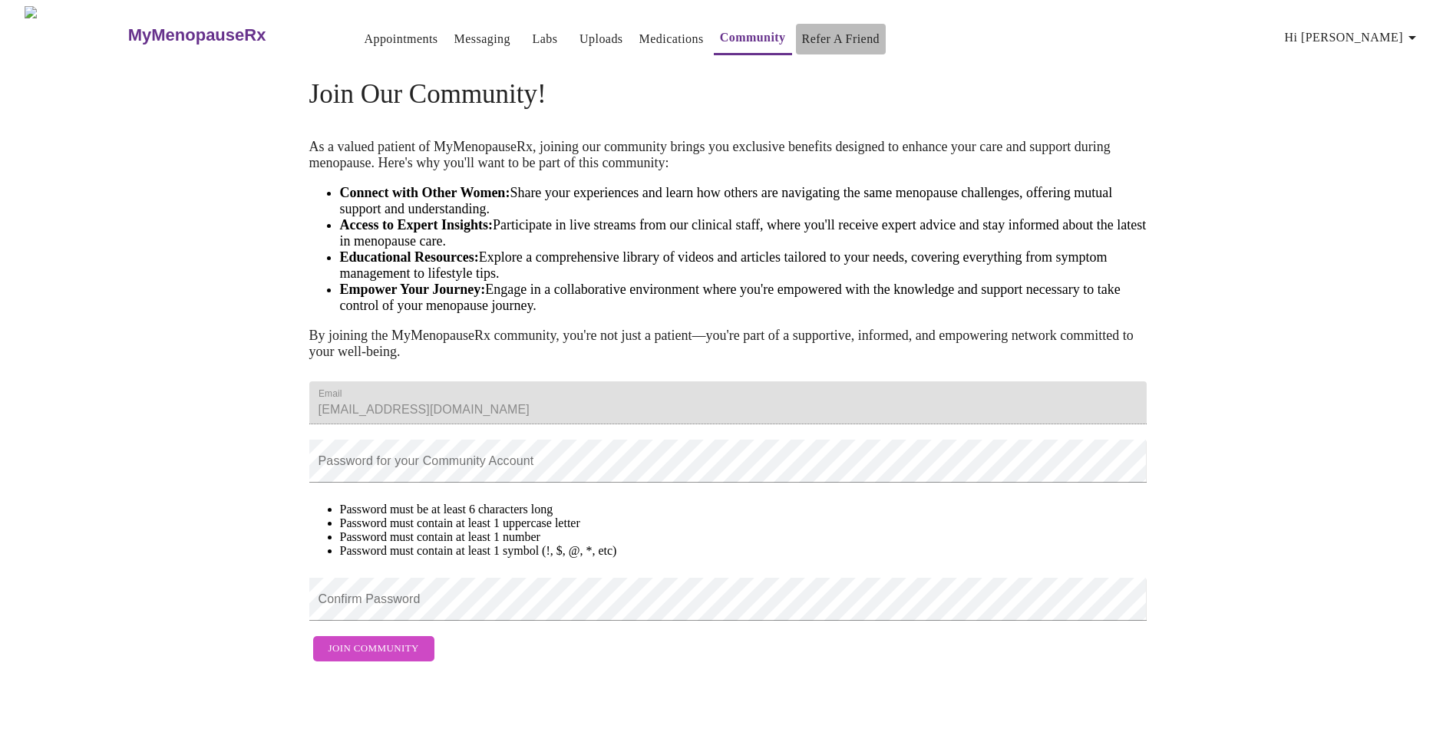
click at [815, 35] on link "Refer a Friend" at bounding box center [841, 38] width 78 height 21
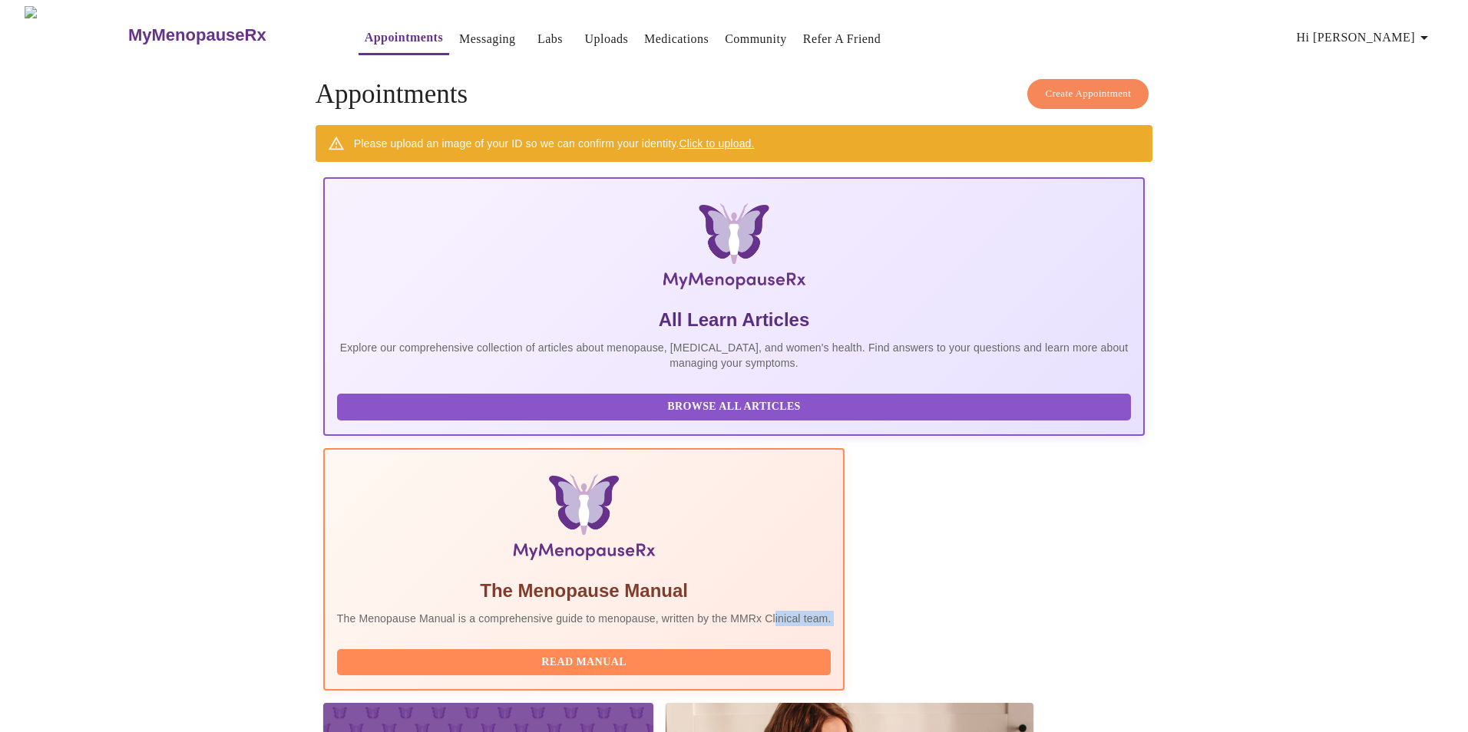
drag, startPoint x: 996, startPoint y: 379, endPoint x: 683, endPoint y: 366, distance: 312.7
